Goal: Information Seeking & Learning: Check status

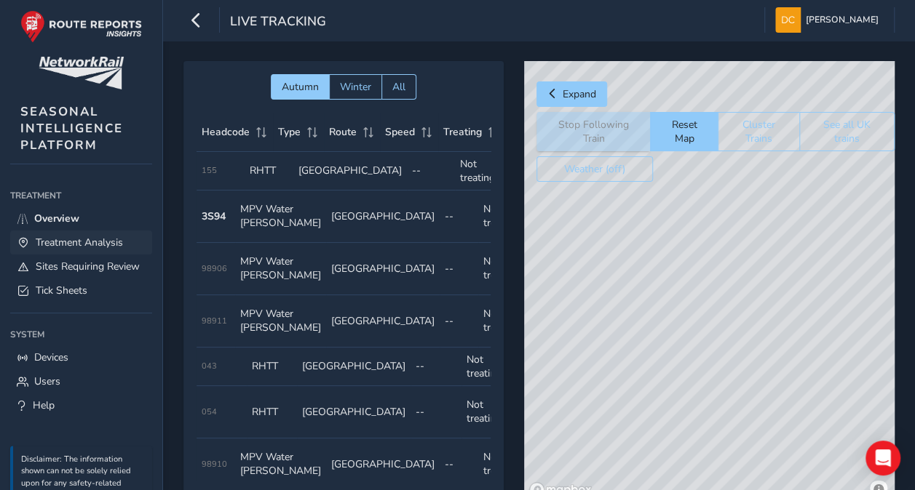
scroll to position [0, 76]
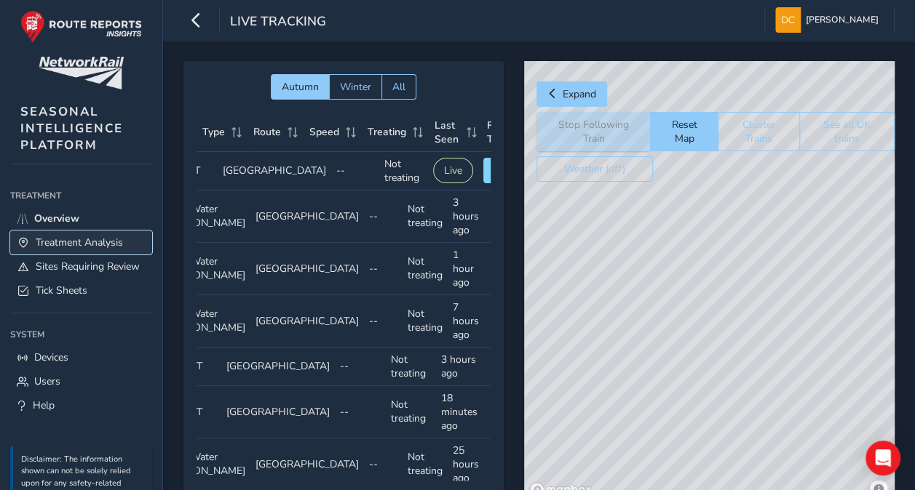
click at [58, 238] on span "Treatment Analysis" at bounding box center [79, 243] width 87 height 14
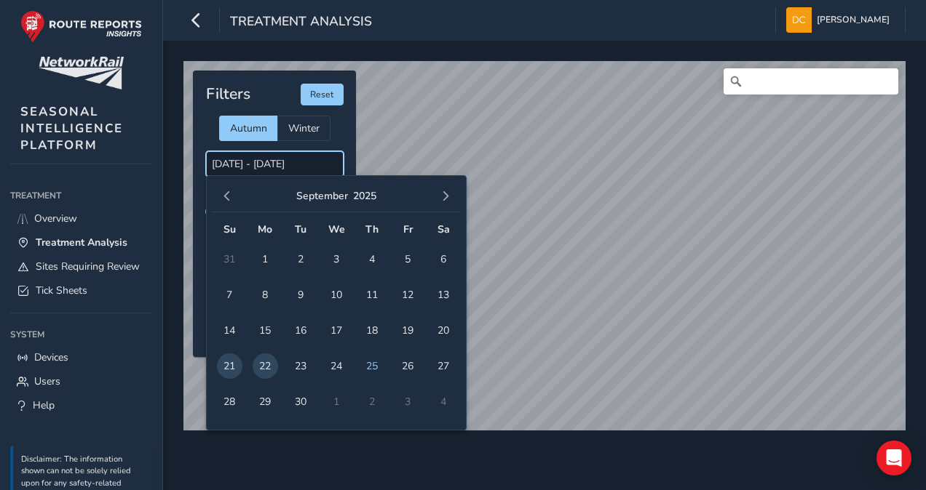
click at [258, 160] on input "[DATE] - [DATE]" at bounding box center [275, 163] width 138 height 25
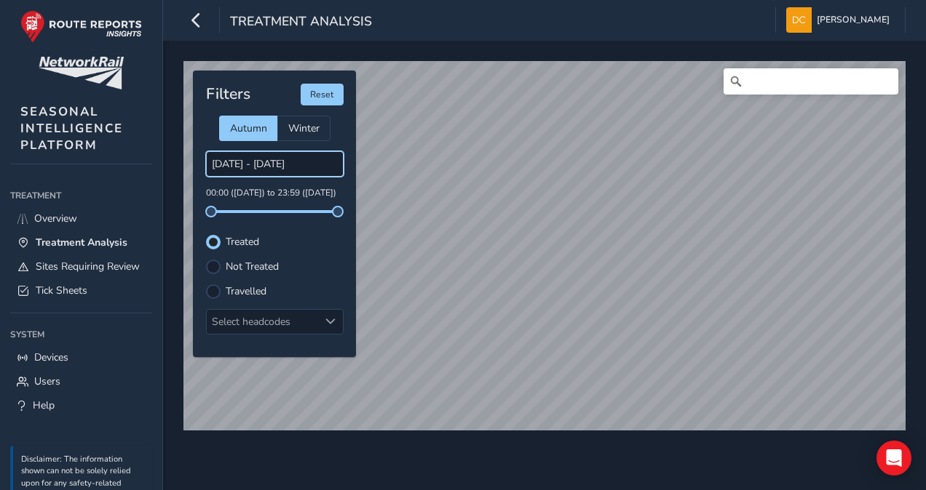
click at [270, 162] on input "[DATE] - [DATE]" at bounding box center [275, 163] width 138 height 25
click at [244, 160] on input "[DATE] - [DATE]" at bounding box center [275, 163] width 138 height 25
click at [238, 163] on input "[DATE] - [DATE]" at bounding box center [275, 163] width 138 height 25
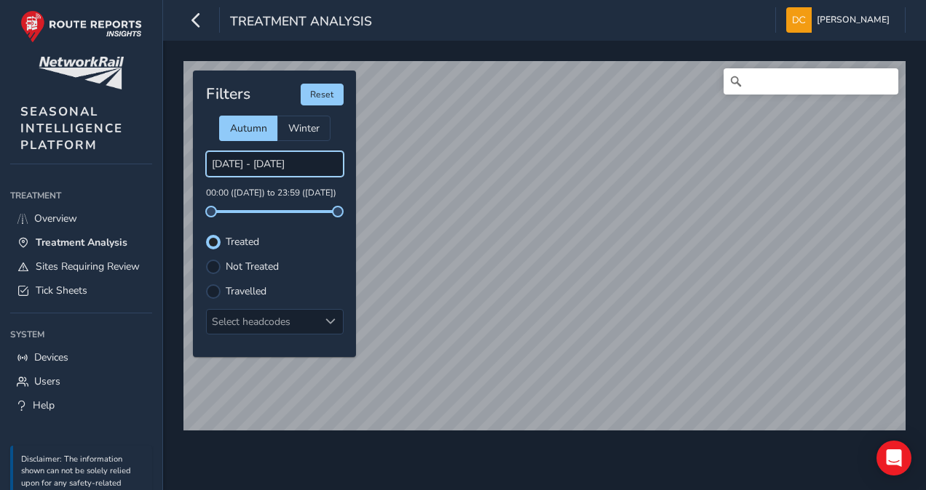
drag, startPoint x: 238, startPoint y: 163, endPoint x: 226, endPoint y: 164, distance: 11.7
click at [226, 164] on input "[DATE] - [DATE]" at bounding box center [275, 163] width 138 height 25
click at [231, 164] on input "[DATE] - [DATE]" at bounding box center [275, 163] width 138 height 25
click at [224, 163] on input "[DATE] - [DATE]" at bounding box center [275, 163] width 138 height 25
click at [224, 162] on input "[DATE] - [DATE]" at bounding box center [275, 163] width 138 height 25
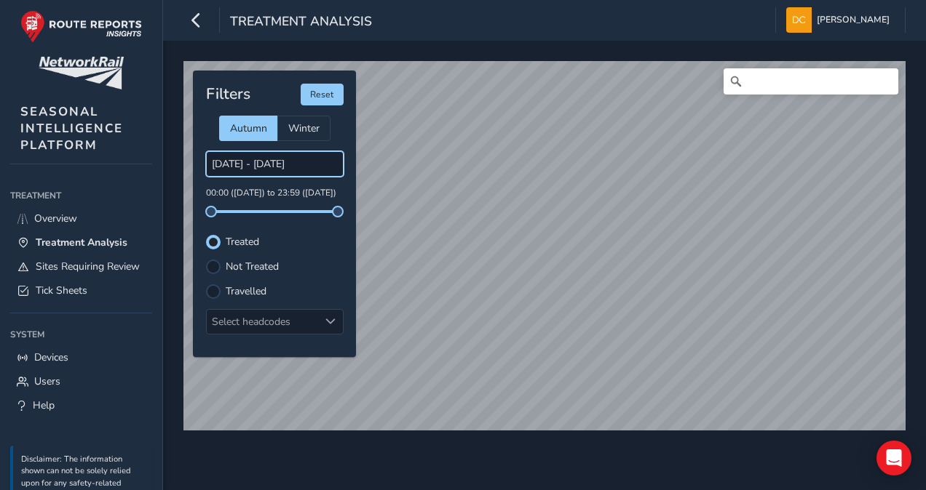
click at [221, 163] on input "[DATE] - [DATE]" at bounding box center [275, 163] width 138 height 25
click at [289, 166] on input "[DATE] - [DATE]" at bounding box center [275, 163] width 138 height 25
drag, startPoint x: 289, startPoint y: 166, endPoint x: 277, endPoint y: 164, distance: 11.7
click at [277, 164] on input "[DATE] - [DATE]" at bounding box center [275, 163] width 138 height 25
click at [289, 162] on input "[DATE] - [DATE]" at bounding box center [275, 163] width 138 height 25
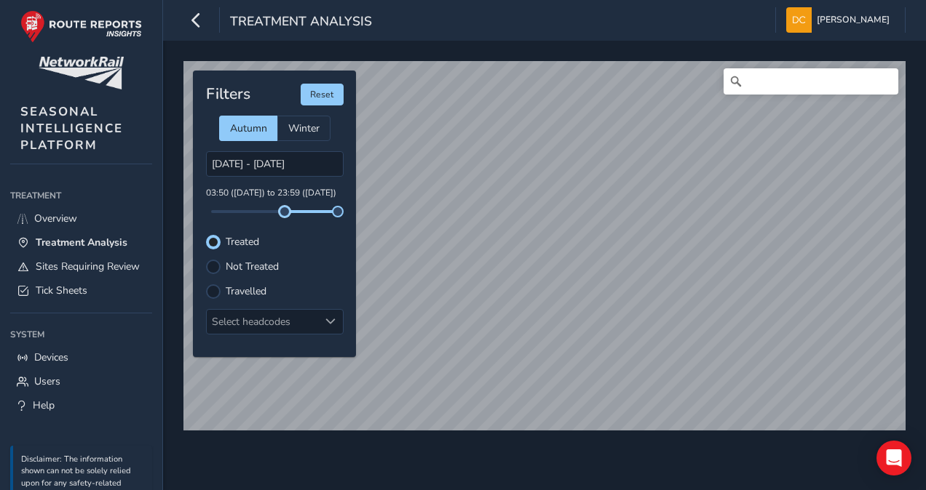
drag, startPoint x: 209, startPoint y: 214, endPoint x: 285, endPoint y: 217, distance: 75.7
click at [285, 217] on div "Filters Reset Autumn Winter [DATE] - [DATE] 03:50 ([DATE]) to 23:59 ([DATE]) Tr…" at bounding box center [274, 214] width 163 height 287
drag, startPoint x: 335, startPoint y: 212, endPoint x: 303, endPoint y: 212, distance: 32.0
click at [303, 212] on span at bounding box center [304, 212] width 12 height 12
click at [239, 162] on input "[DATE] - [DATE]" at bounding box center [275, 163] width 138 height 25
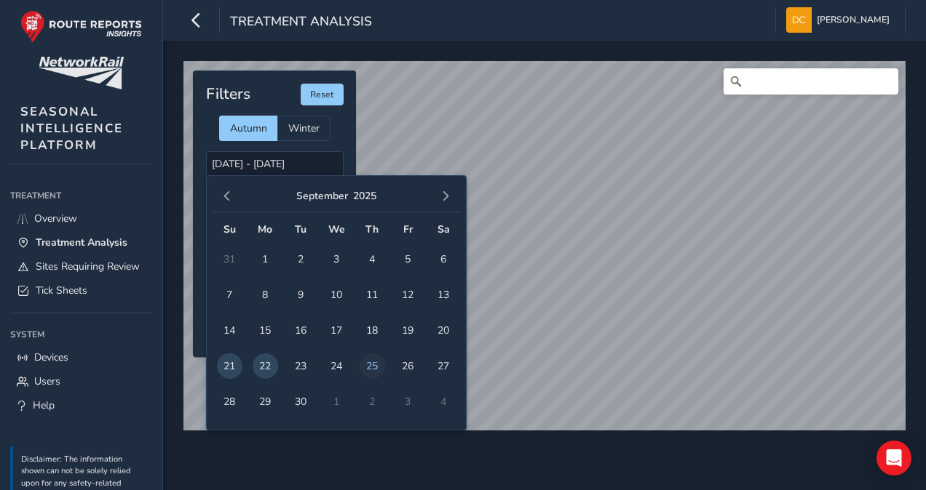
click at [370, 361] on span "25" at bounding box center [371, 366] width 25 height 25
click at [370, 363] on span "25" at bounding box center [371, 366] width 25 height 25
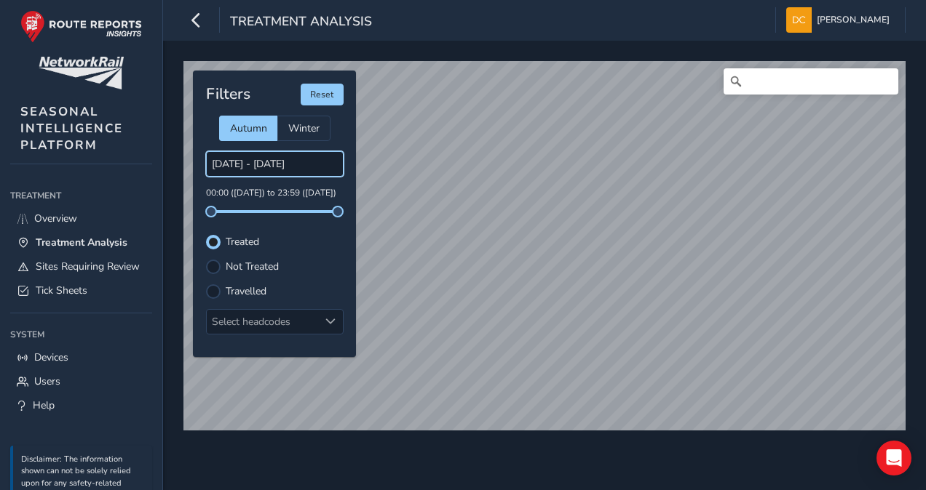
click at [236, 160] on input "[DATE] - [DATE]" at bounding box center [275, 163] width 138 height 25
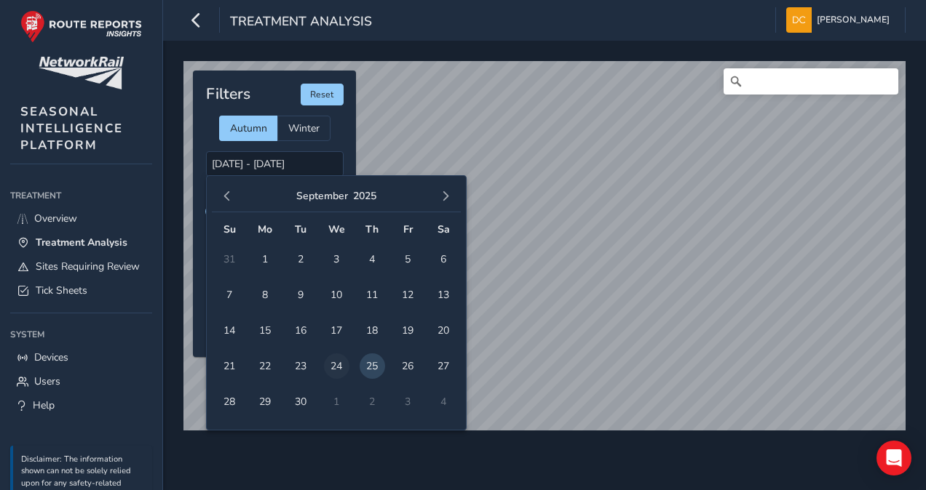
click at [338, 362] on span "24" at bounding box center [336, 366] width 25 height 25
click at [373, 365] on span "25" at bounding box center [371, 366] width 25 height 25
type input "[DATE] - [DATE]"
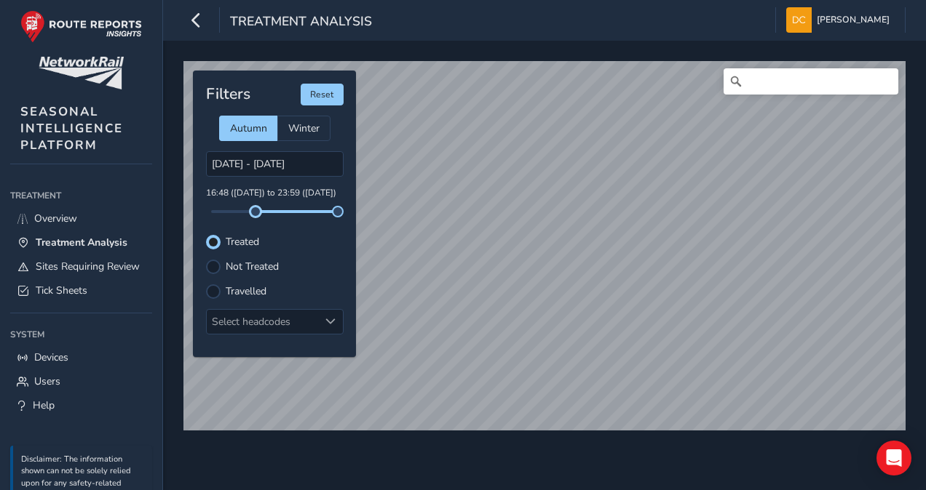
drag, startPoint x: 210, startPoint y: 215, endPoint x: 254, endPoint y: 218, distance: 43.8
click at [255, 217] on div "Filters Reset Autumn Winter [DATE] - [DATE] 16:48 ([DATE]) to 23:59 ([DATE]) Tr…" at bounding box center [274, 214] width 163 height 287
drag, startPoint x: 337, startPoint y: 215, endPoint x: 311, endPoint y: 214, distance: 25.5
click at [311, 214] on div "Filters Reset Autumn Winter [DATE] - [DATE] 16:48 ([DATE]) to 23:59 ([DATE]) Tr…" at bounding box center [274, 214] width 163 height 287
drag, startPoint x: 336, startPoint y: 212, endPoint x: 297, endPoint y: 212, distance: 39.3
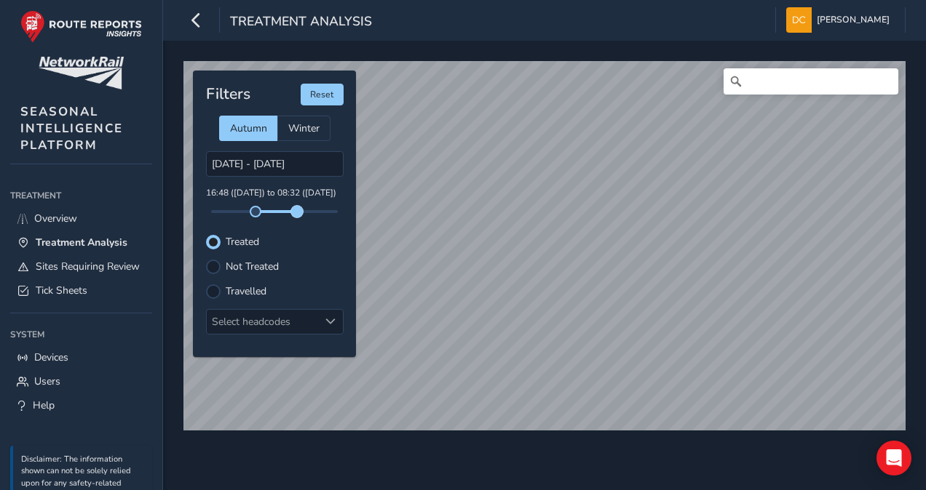
click at [297, 212] on span at bounding box center [297, 212] width 12 height 12
click at [319, 284] on div "© Mapbox © OpenStreetMap Improve this map Filters Reset Autumn Winter [DATE] - …" at bounding box center [544, 240] width 732 height 368
click at [214, 291] on div at bounding box center [213, 292] width 15 height 15
click at [53, 217] on span "Overview" at bounding box center [55, 219] width 43 height 14
